Goal: Task Accomplishment & Management: Use online tool/utility

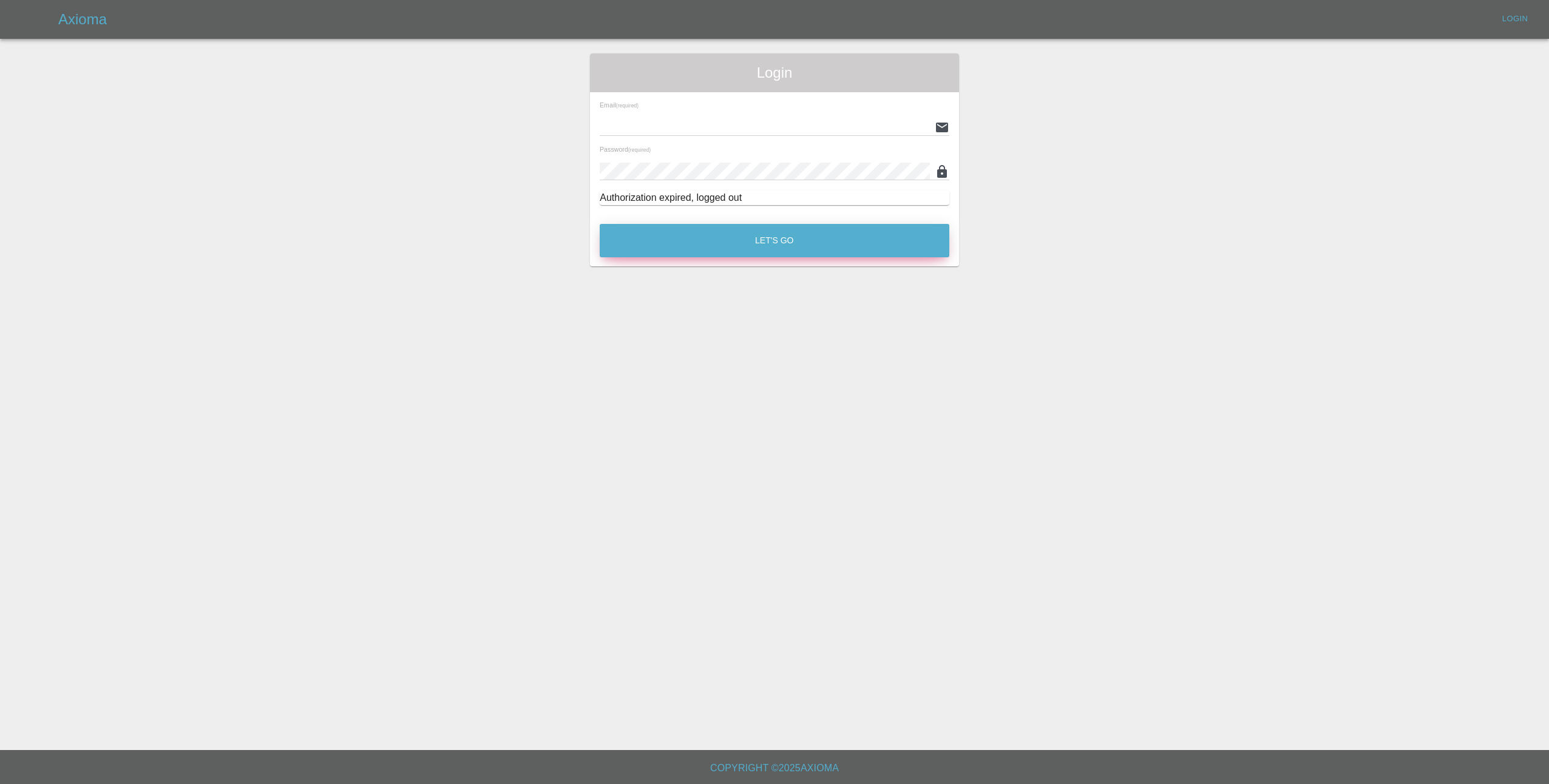
type input "[EMAIL_ADDRESS][DOMAIN_NAME]"
click at [825, 241] on button "Let's Go" at bounding box center [774, 241] width 350 height 33
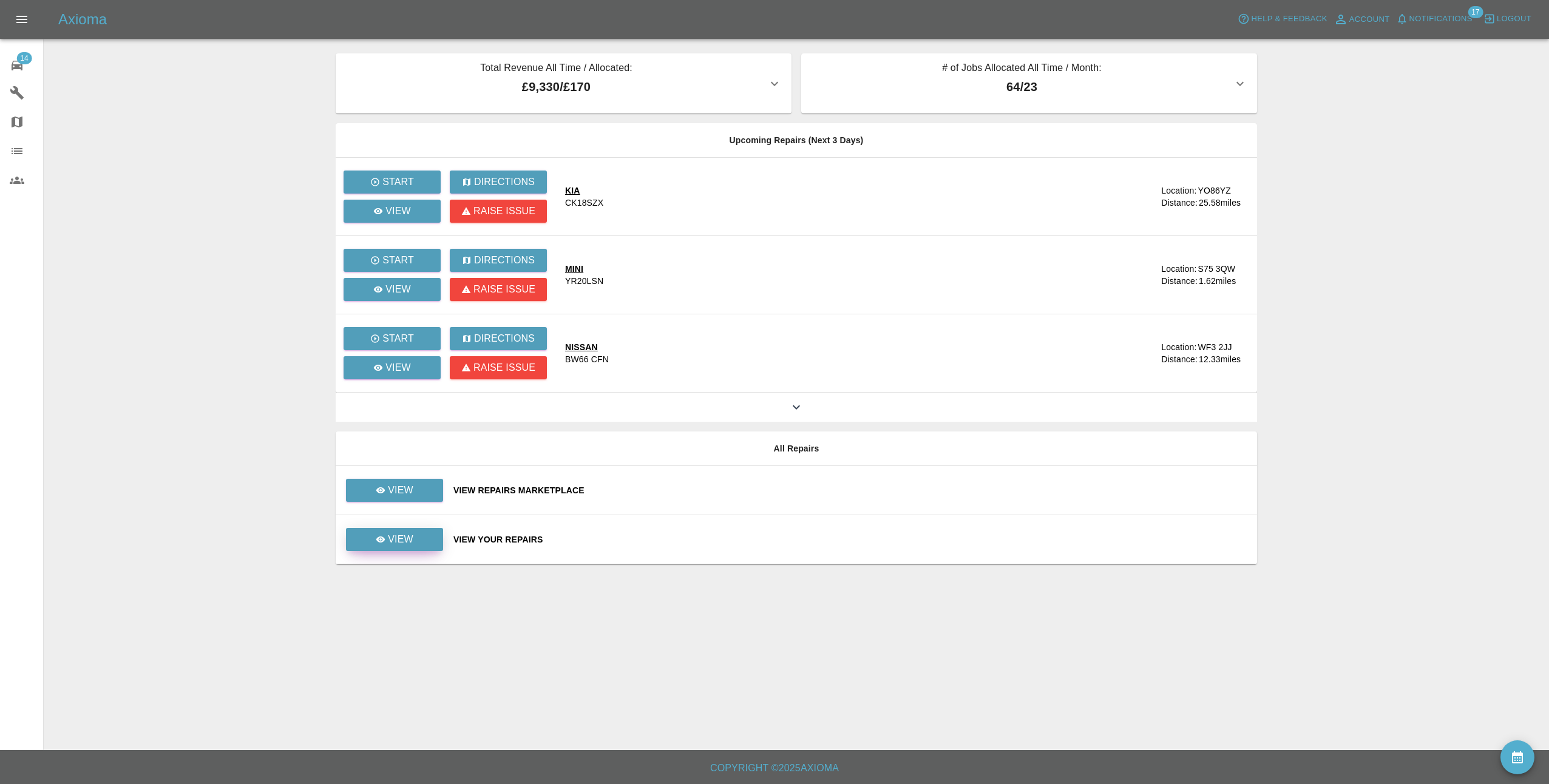
click at [397, 540] on p "View" at bounding box center [400, 540] width 25 height 14
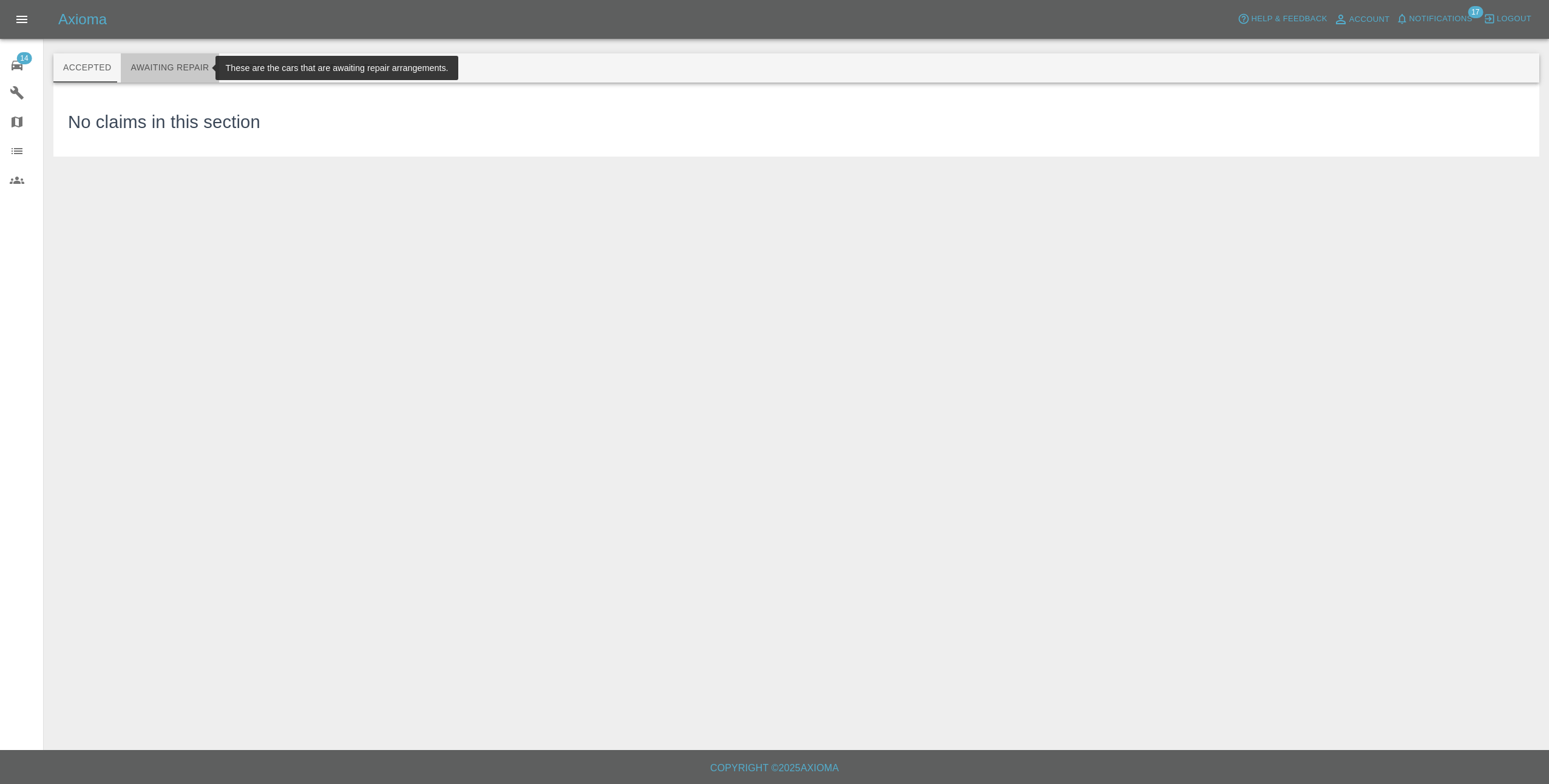
click at [177, 60] on button "Awaiting Repair" at bounding box center [170, 68] width 98 height 29
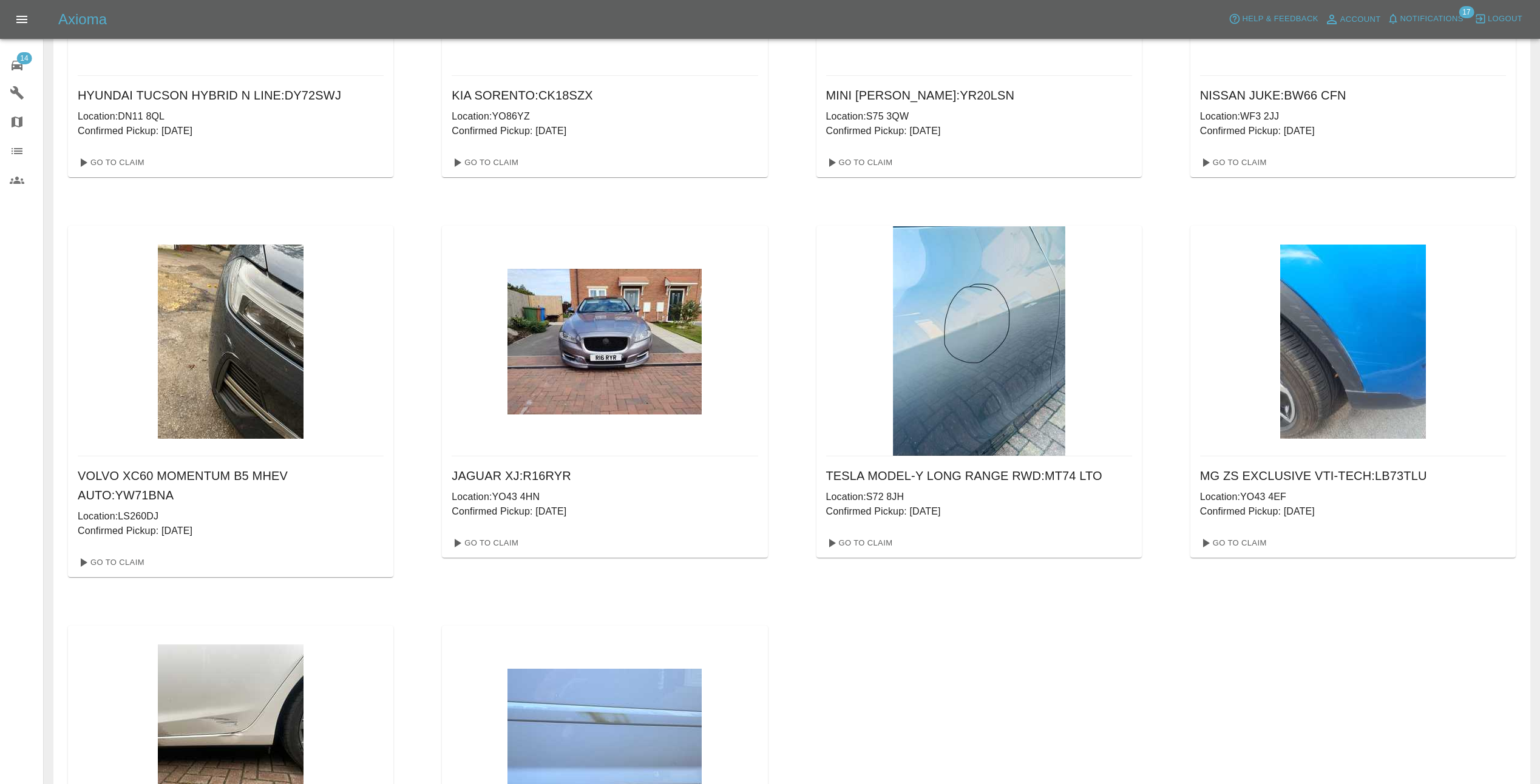
scroll to position [226, 0]
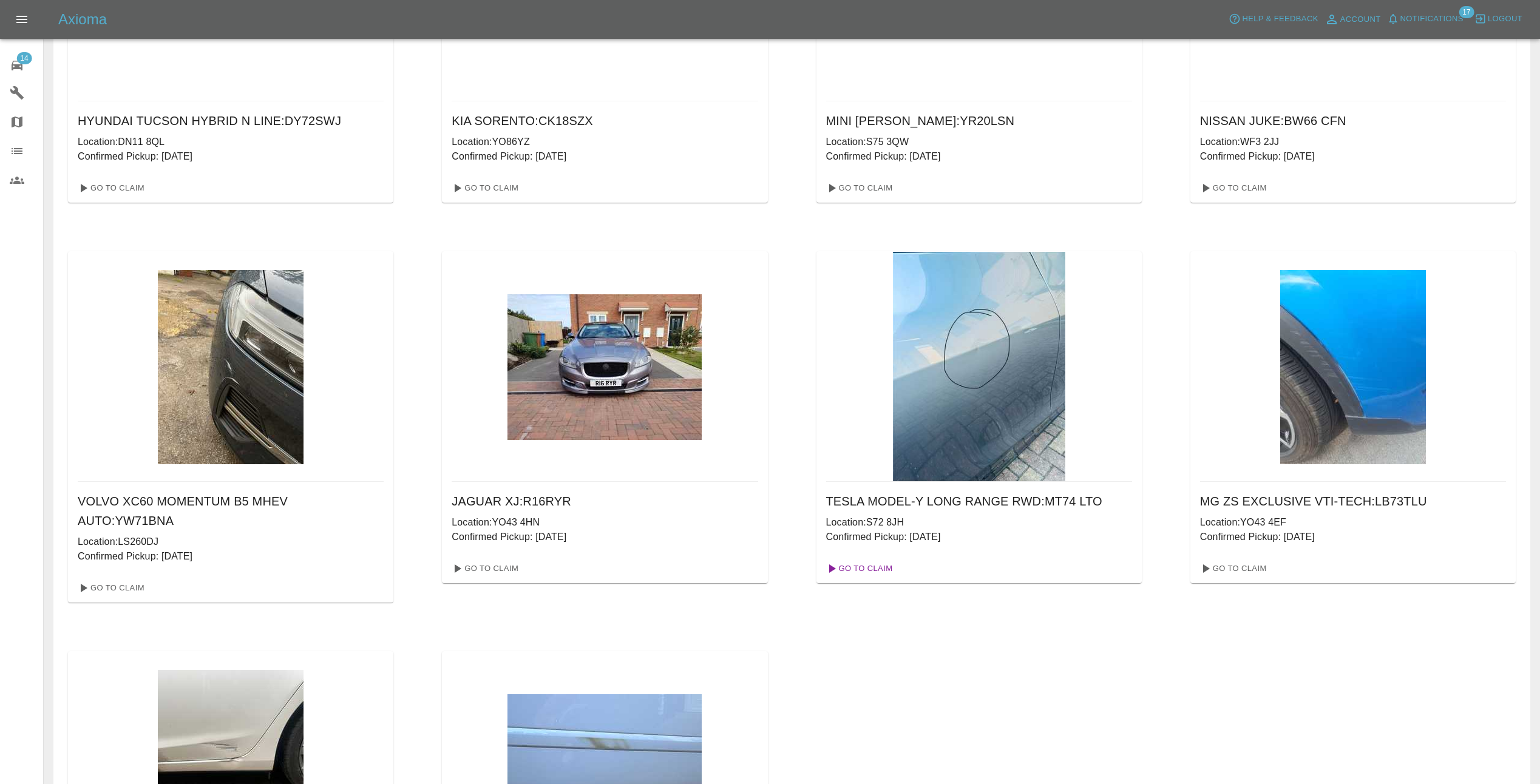
click at [860, 564] on link "Go To Claim" at bounding box center [858, 569] width 75 height 19
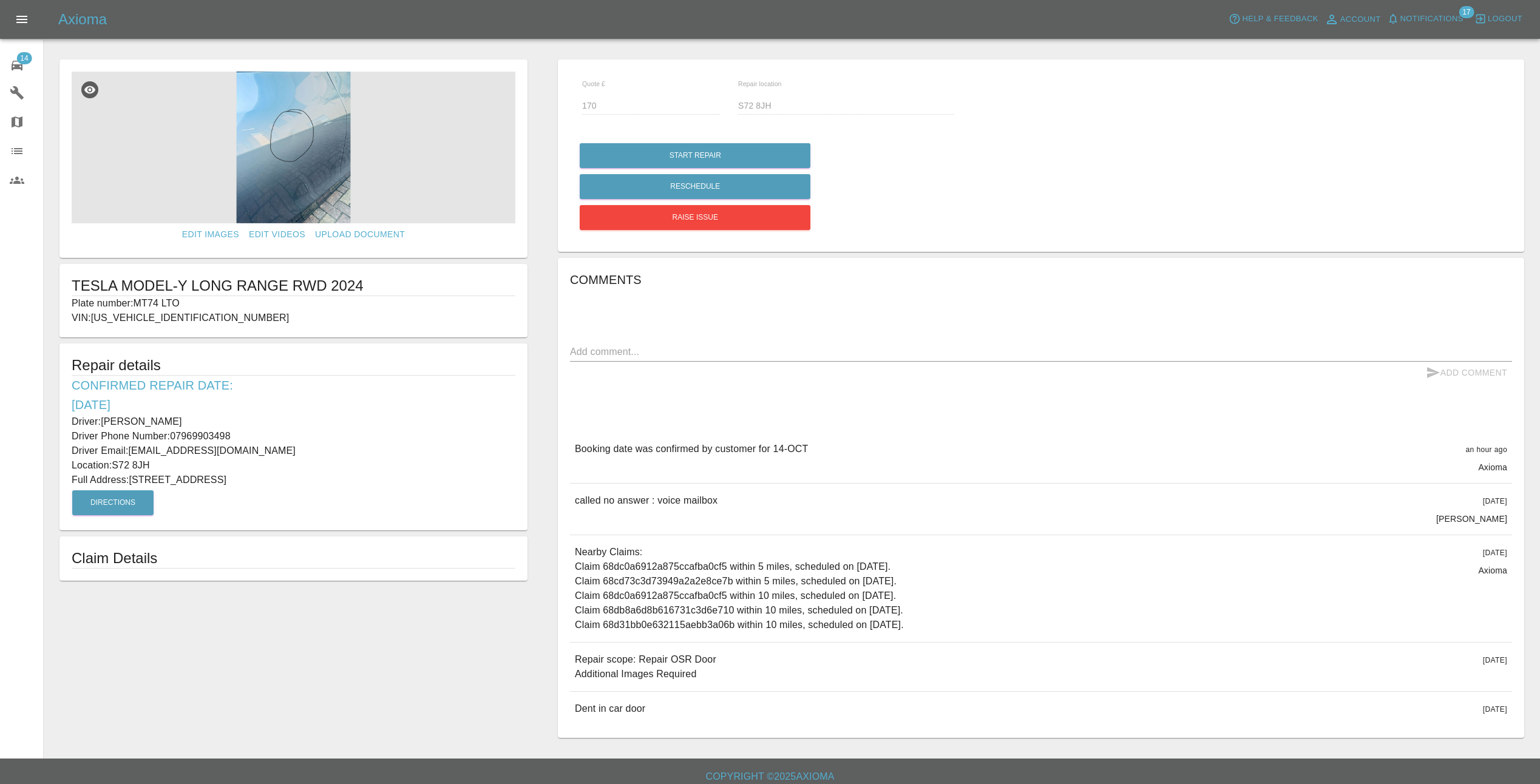
drag, startPoint x: 74, startPoint y: 424, endPoint x: 406, endPoint y: 477, distance: 336.2
click at [406, 477] on div "Repair details Confirmed Repair Date: [DATE] Driver: [PERSON_NAME] Driver Phone…" at bounding box center [293, 437] width 468 height 187
copy div "Driver: [PERSON_NAME] Driver Phone Number: 07969903498 Driver Email: [EMAIL_ADD…"
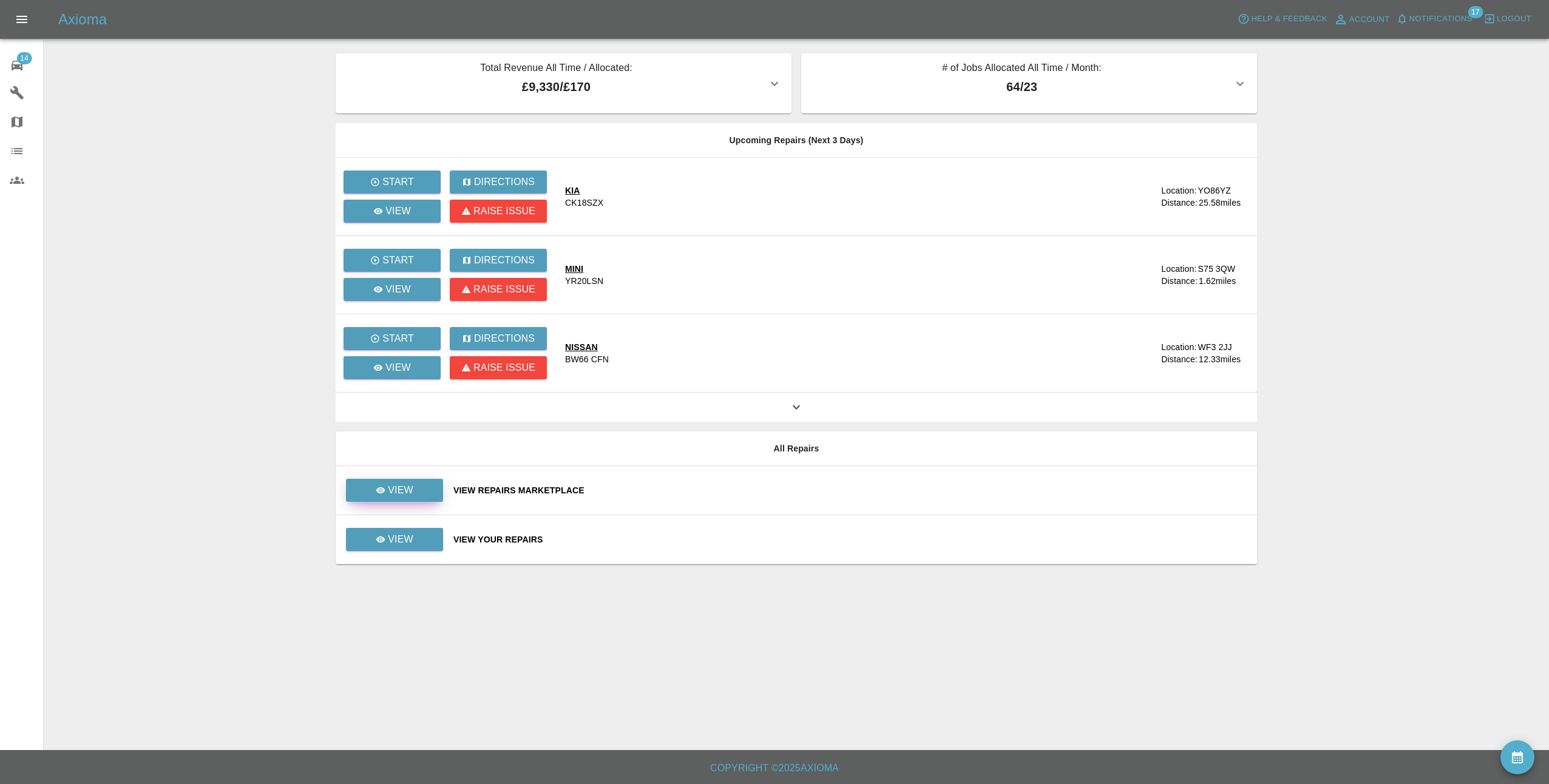
click at [432, 499] on link "View" at bounding box center [394, 490] width 97 height 23
click at [370, 541] on link "View" at bounding box center [394, 540] width 97 height 23
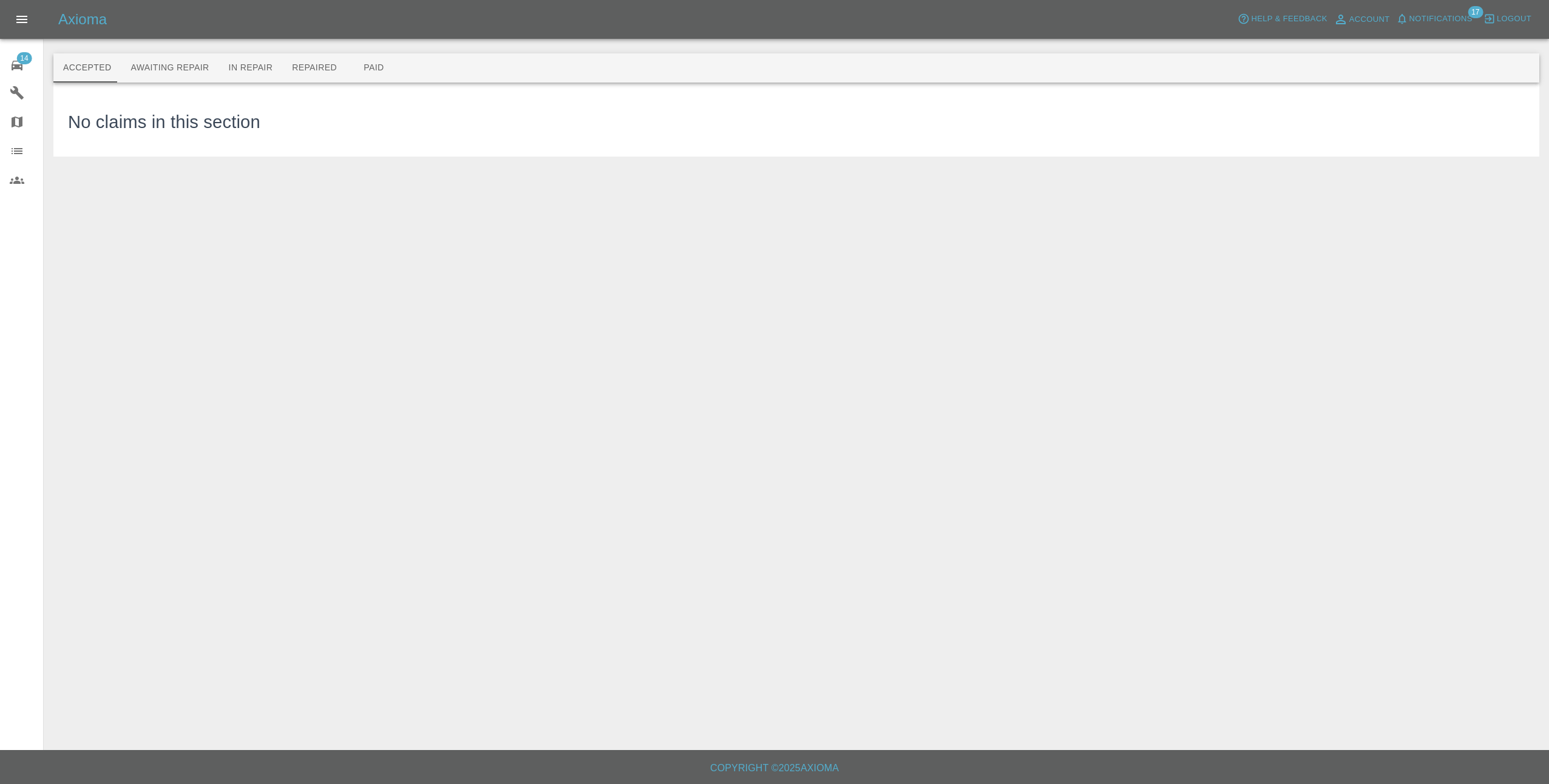
click at [16, 66] on icon at bounding box center [17, 65] width 11 height 9
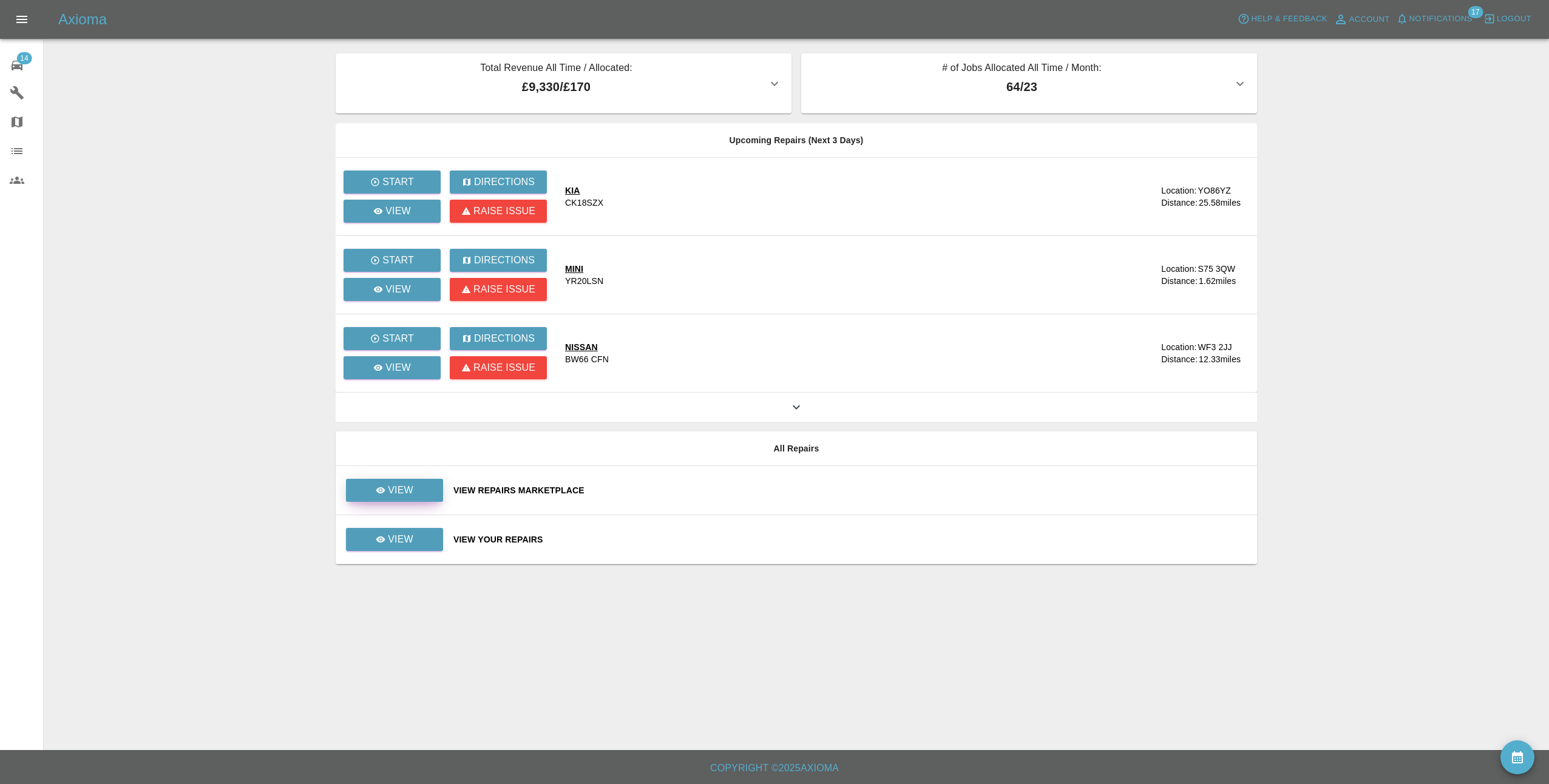
click at [402, 500] on link "View" at bounding box center [394, 490] width 97 height 23
click at [391, 544] on p "View" at bounding box center [400, 540] width 25 height 14
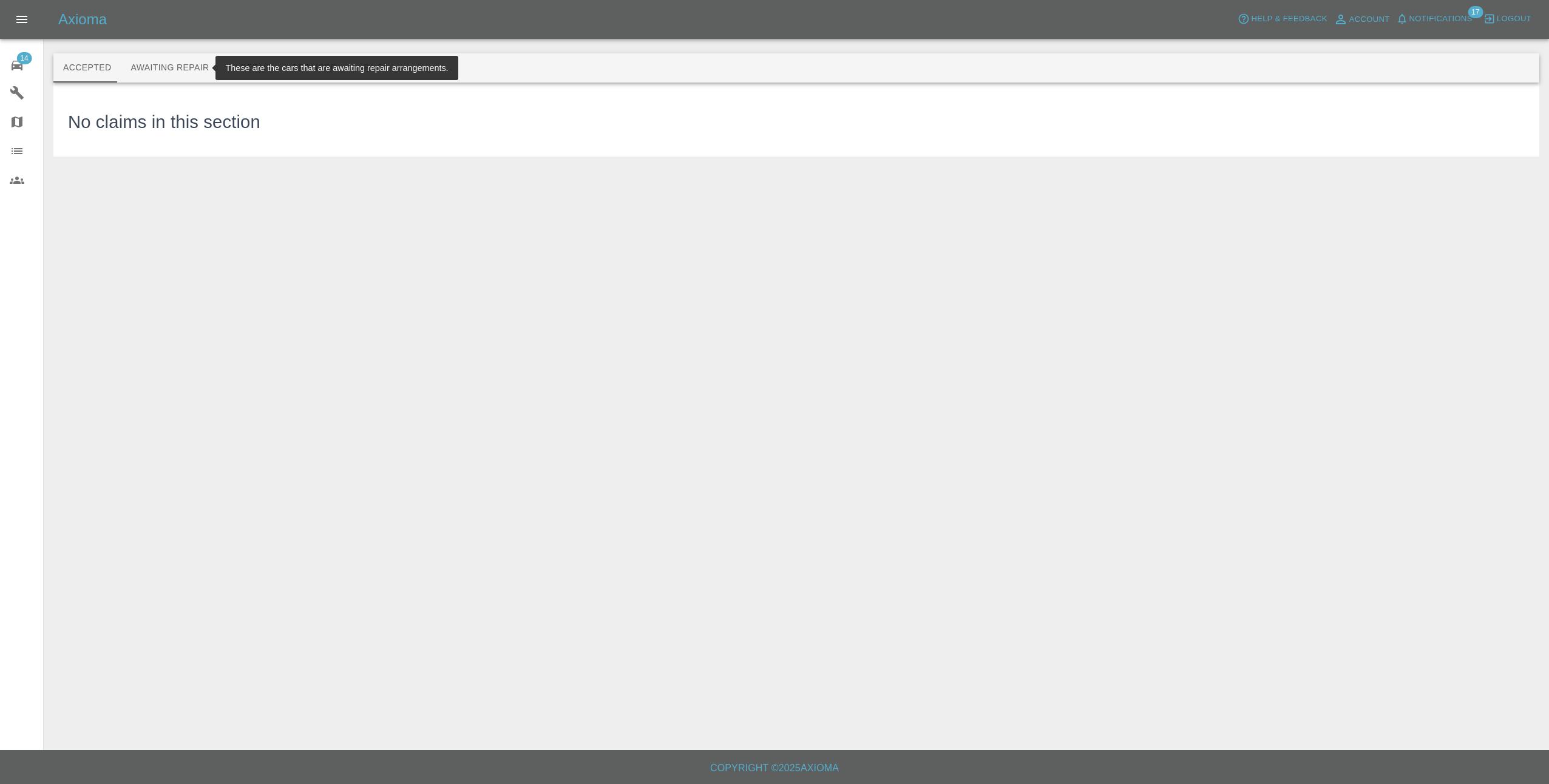
click at [154, 66] on button "Awaiting Repair" at bounding box center [170, 68] width 98 height 29
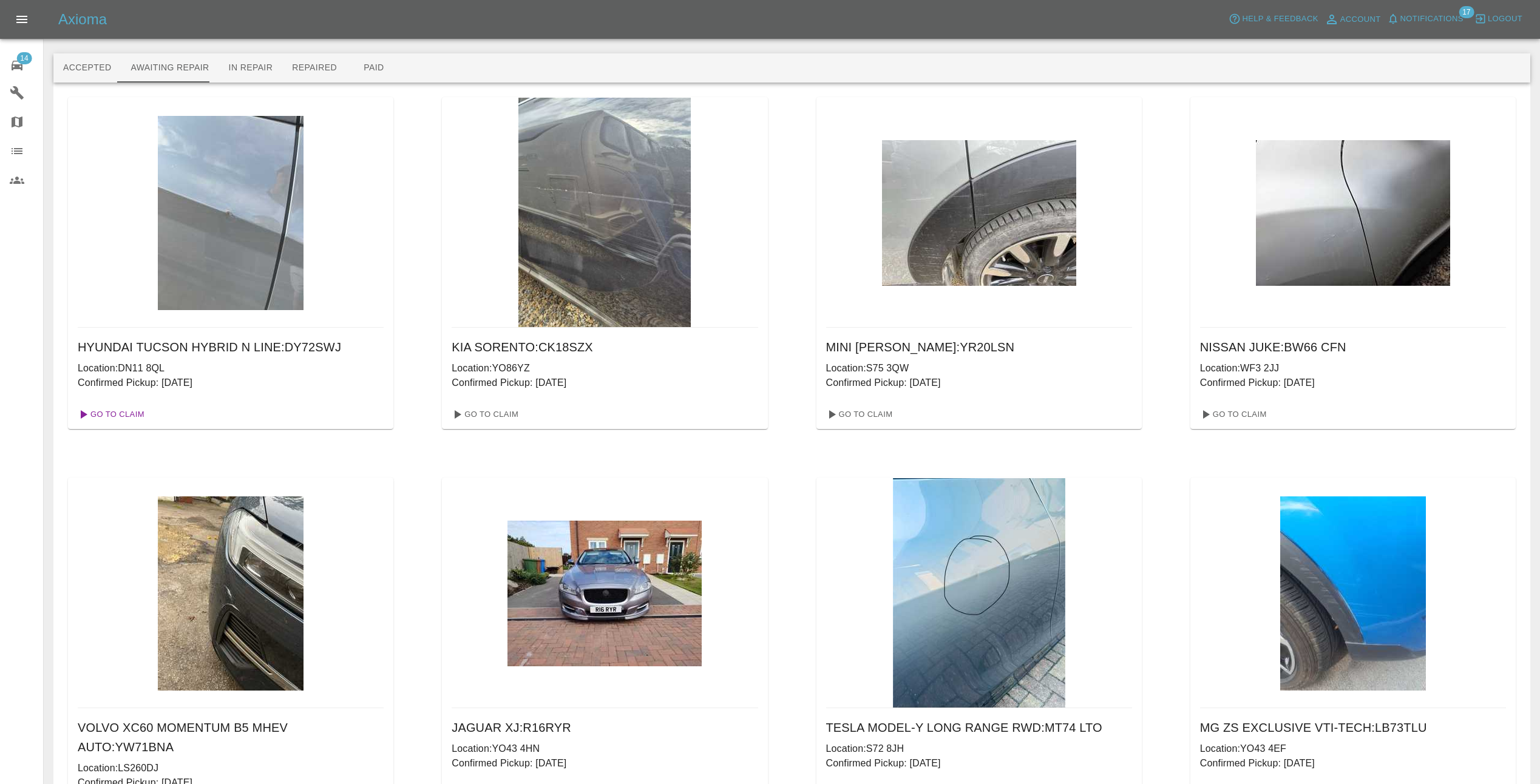
click at [116, 414] on link "Go To Claim" at bounding box center [110, 414] width 75 height 19
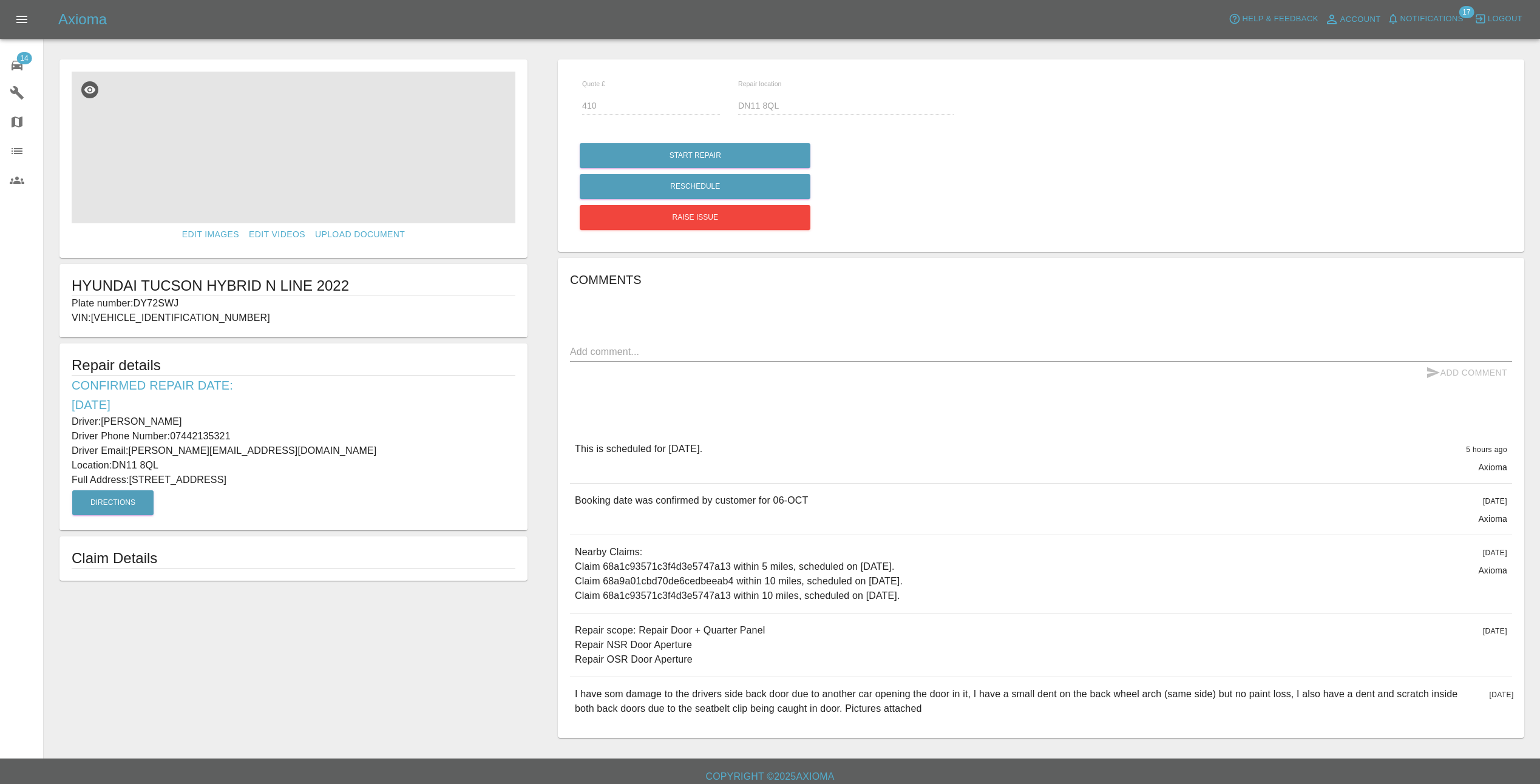
click at [275, 145] on img at bounding box center [293, 147] width 444 height 152
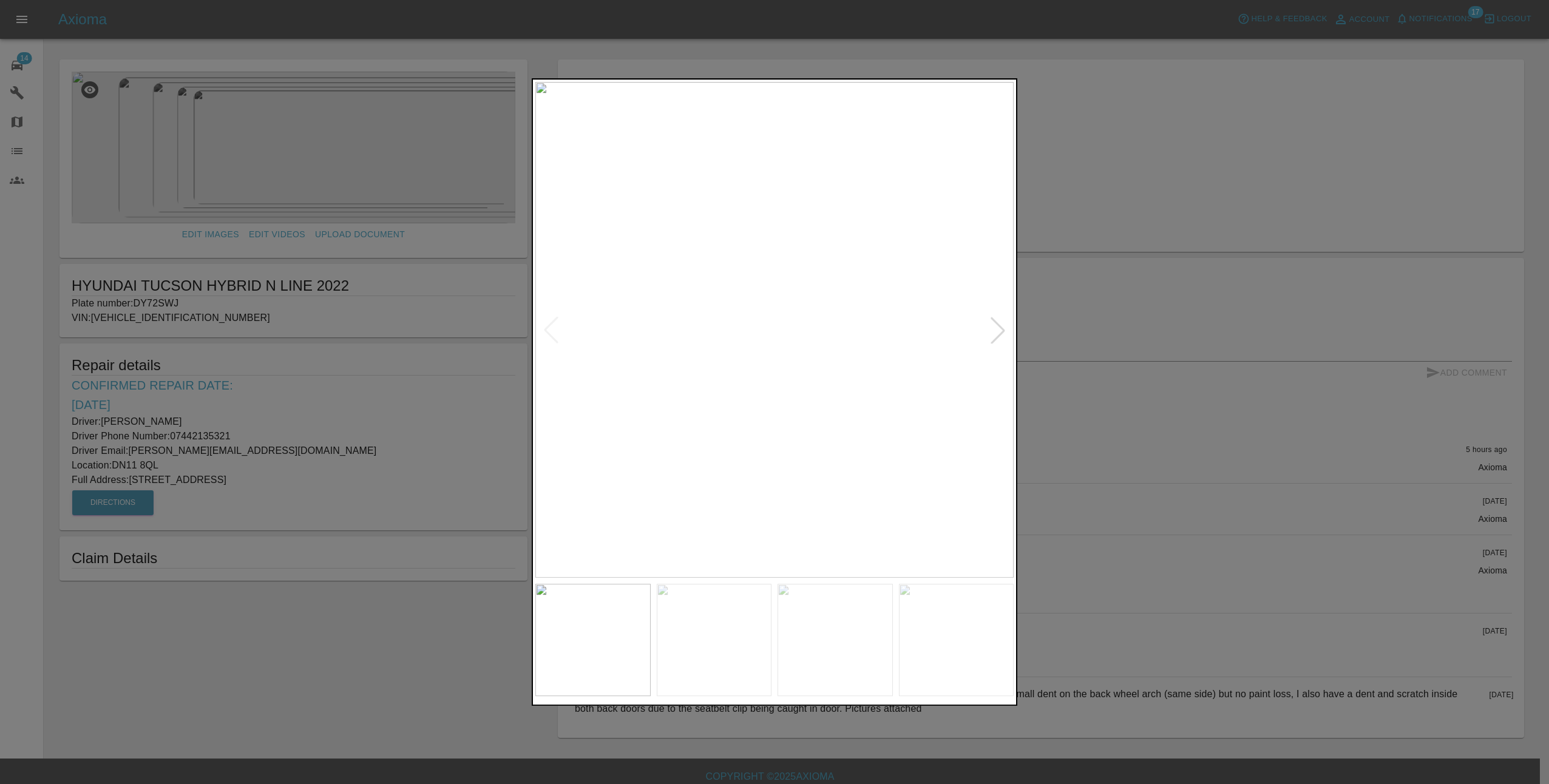
click at [1006, 332] on div at bounding box center [998, 330] width 27 height 27
click at [1006, 327] on div at bounding box center [998, 330] width 27 height 27
click at [1003, 334] on div at bounding box center [998, 330] width 27 height 27
click at [1003, 332] on div at bounding box center [998, 330] width 27 height 27
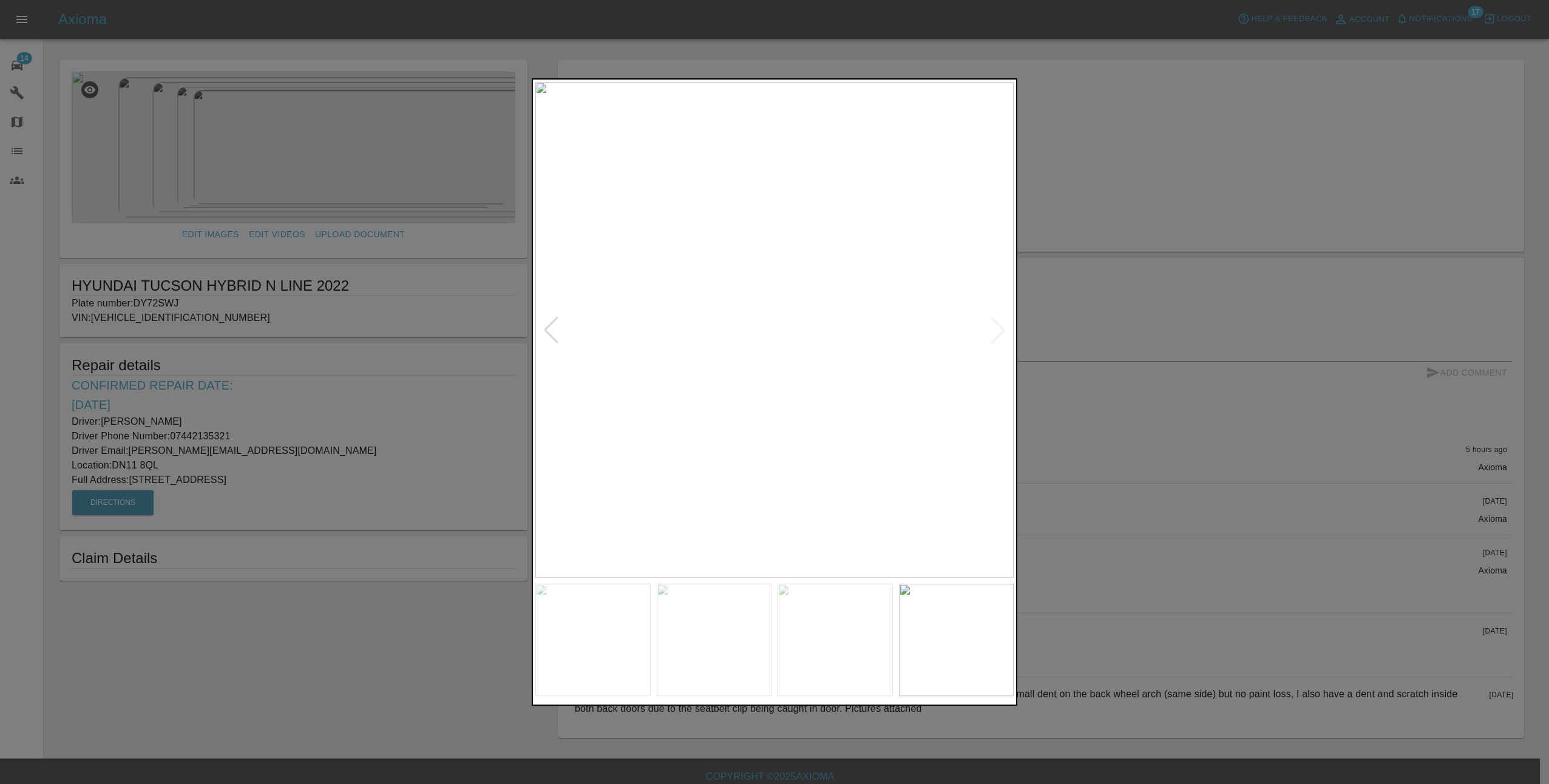
click at [1003, 332] on img at bounding box center [775, 330] width 479 height 496
click at [998, 330] on img at bounding box center [775, 330] width 479 height 496
click at [1137, 471] on div at bounding box center [774, 392] width 1549 height 784
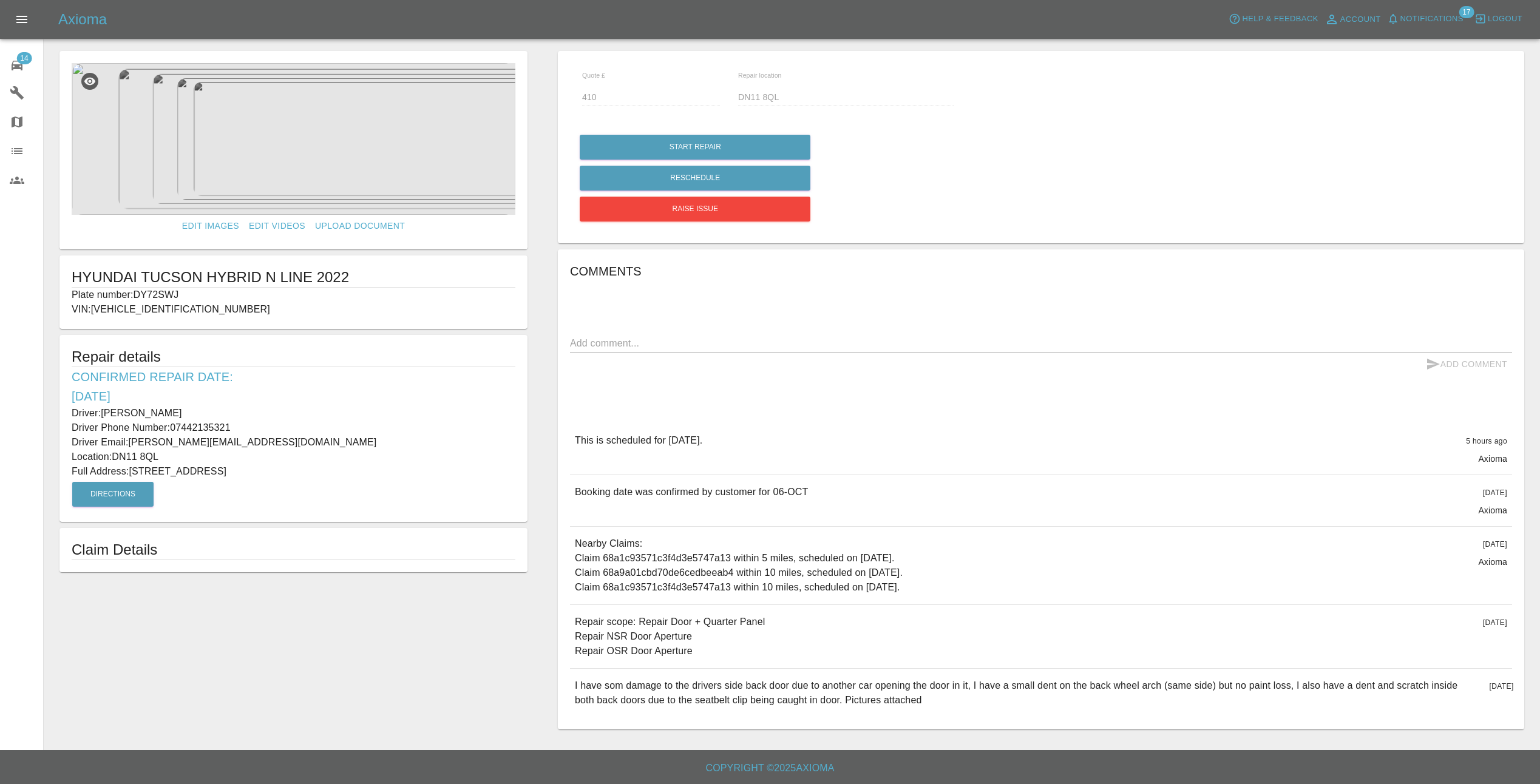
scroll to position [9, 0]
click at [289, 156] on img at bounding box center [293, 139] width 444 height 152
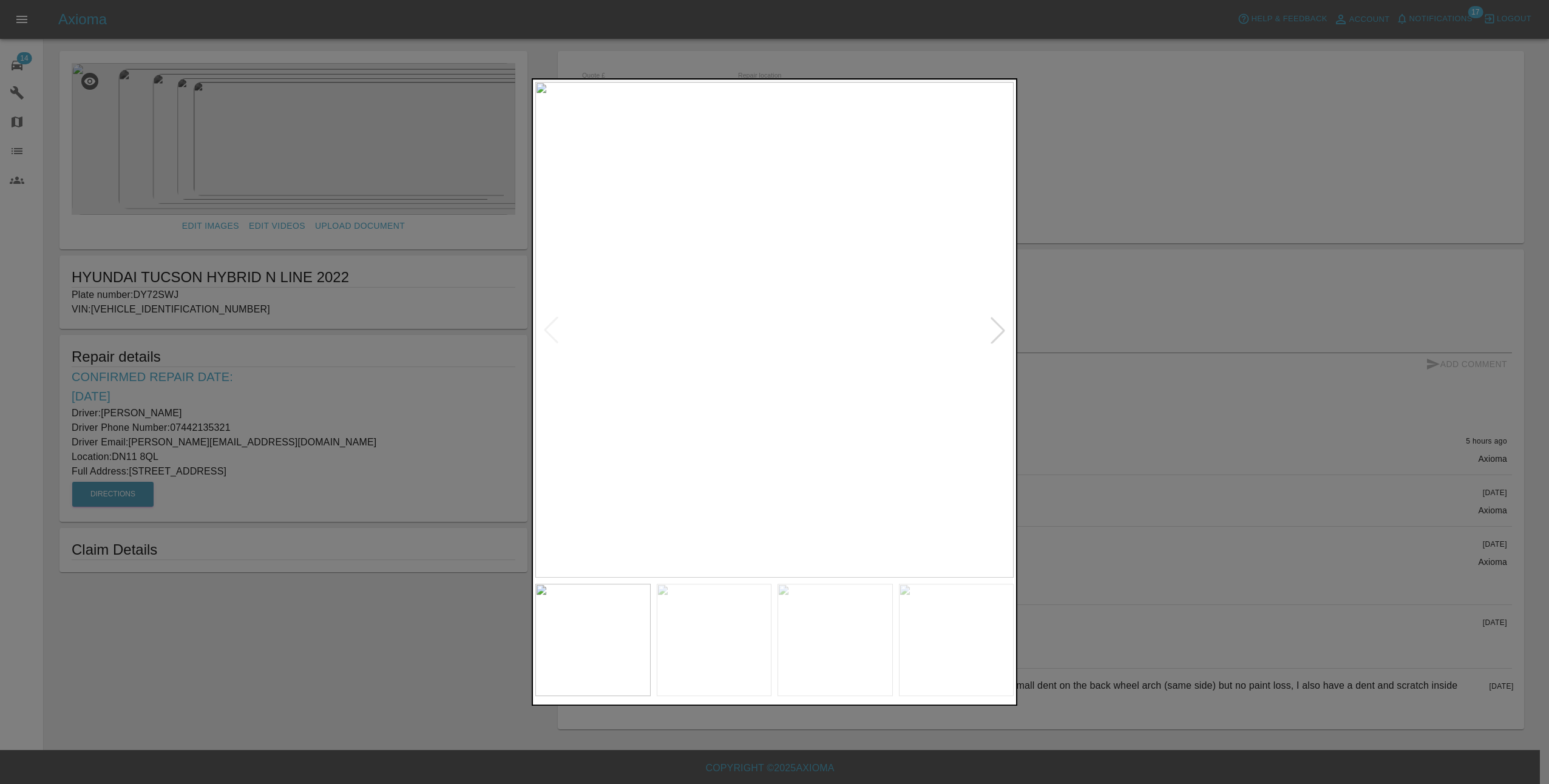
click at [998, 328] on div at bounding box center [998, 330] width 27 height 27
click at [1077, 368] on div at bounding box center [774, 392] width 1549 height 784
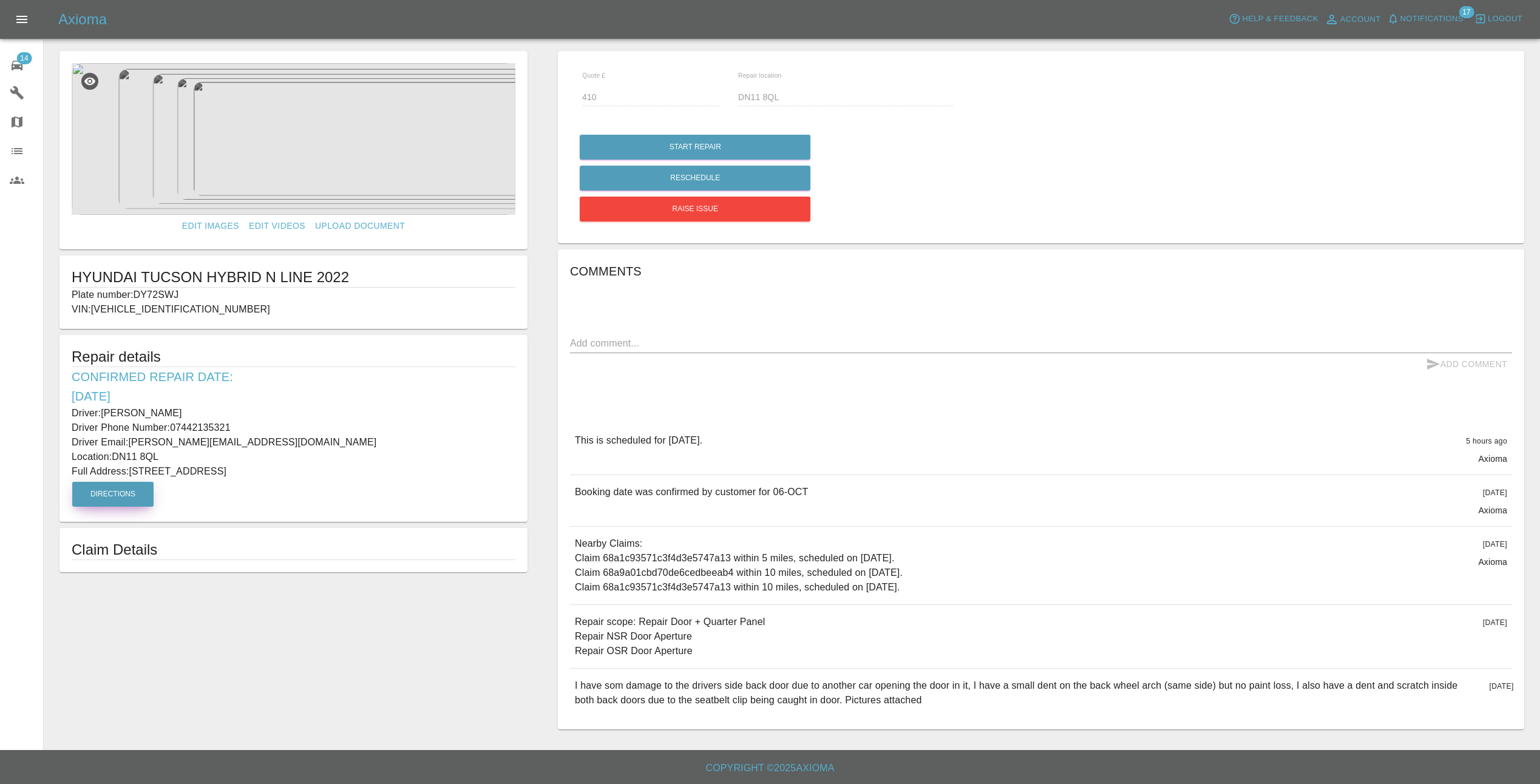
click at [96, 494] on button "Directions" at bounding box center [112, 494] width 81 height 25
